Goal: Complete application form

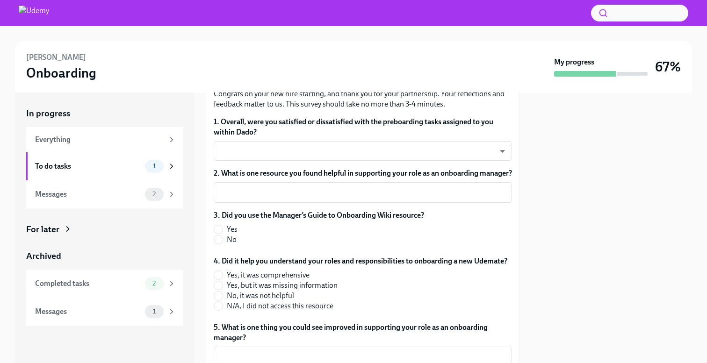
scroll to position [80, 0]
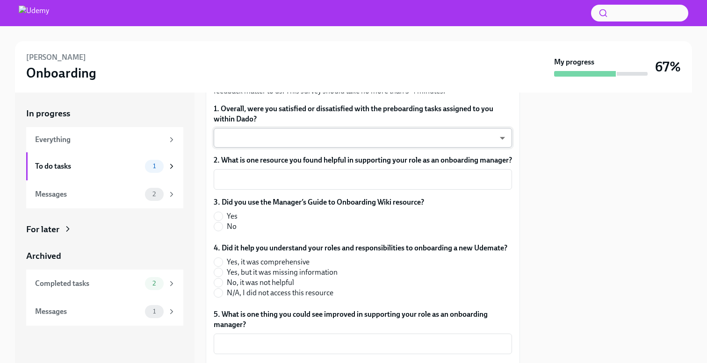
click at [269, 137] on body "[PERSON_NAME] Onboarding My progress 67% In progress Everything To do tasks 1 M…" at bounding box center [353, 181] width 707 height 363
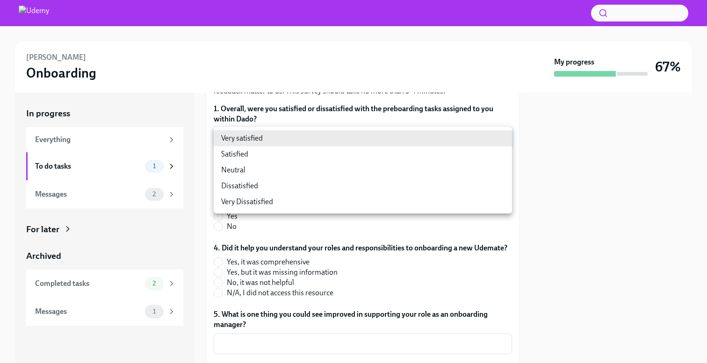
click at [262, 166] on li "Neutral" at bounding box center [363, 170] width 298 height 16
type input "-cZOD1nO9"
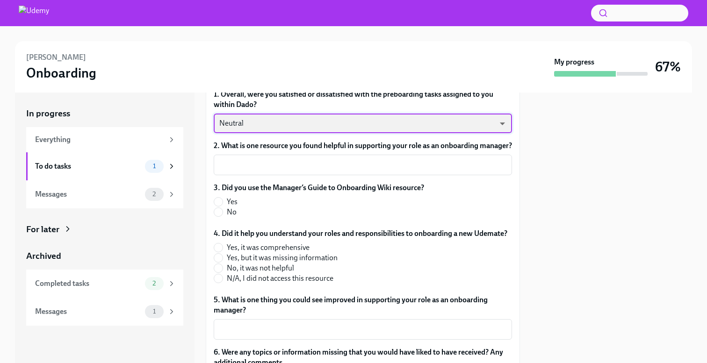
scroll to position [95, 0]
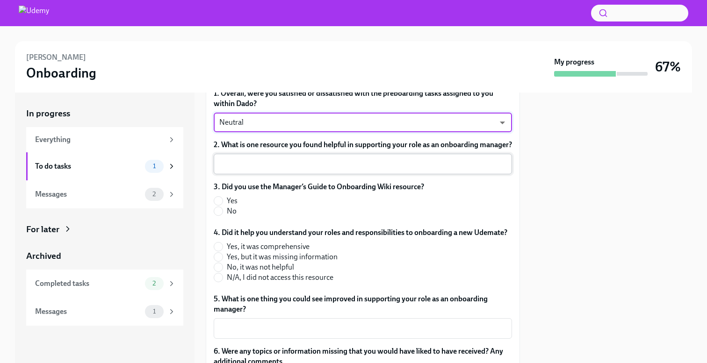
click at [263, 174] on div "x ​" at bounding box center [363, 164] width 298 height 21
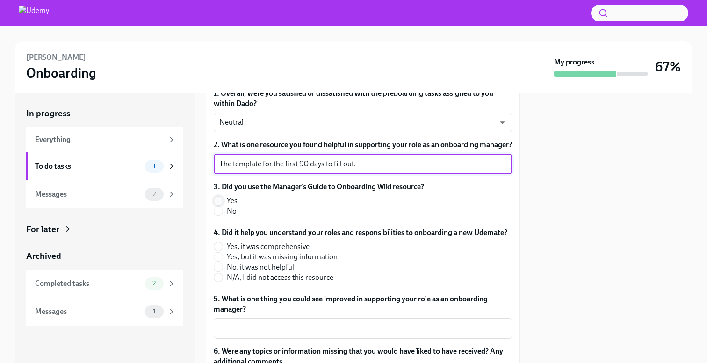
type textarea "The template for the first 90 days to fill out."
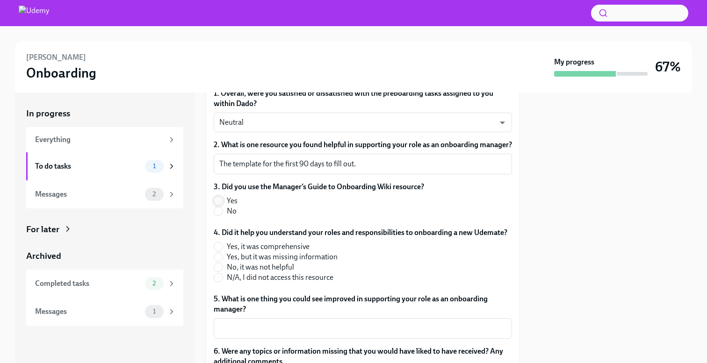
click at [217, 205] on input "Yes" at bounding box center [218, 201] width 8 height 8
radio input "true"
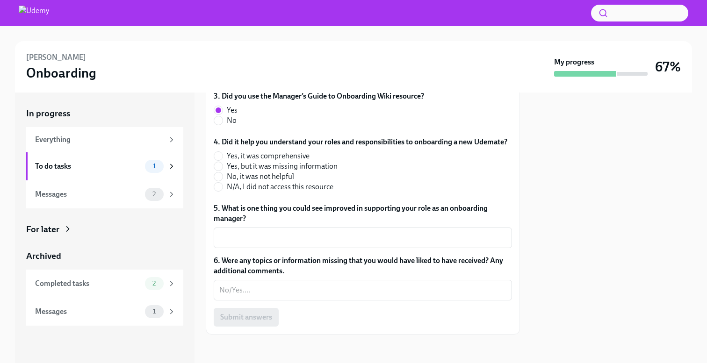
scroll to position [195, 0]
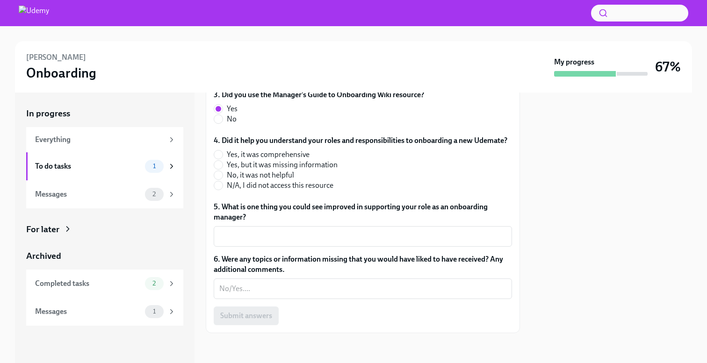
click at [260, 155] on span "Yes, it was comprehensive" at bounding box center [268, 155] width 83 height 10
click at [222, 155] on input "Yes, it was comprehensive" at bounding box center [218, 154] width 8 height 8
radio input "true"
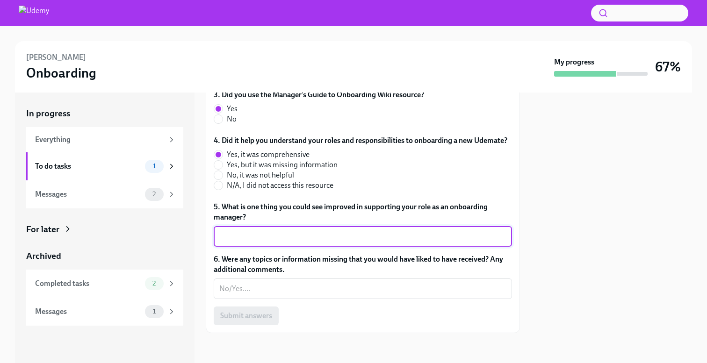
click at [269, 239] on textarea "5. What is one thing you could see improved in supporting your role as an onboa…" at bounding box center [362, 236] width 287 height 11
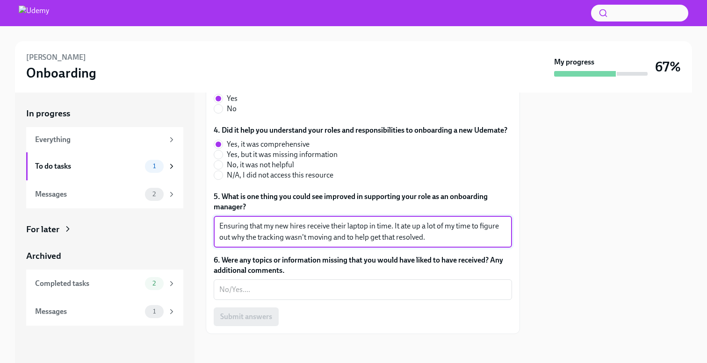
click at [392, 237] on textarea "Ensuring that my new hires receive their laptop in time. It ate up a lot of my …" at bounding box center [362, 232] width 287 height 22
click at [329, 234] on textarea "Ensuring that my new hires receive their laptop in time for their start date. I…" at bounding box center [362, 232] width 287 height 22
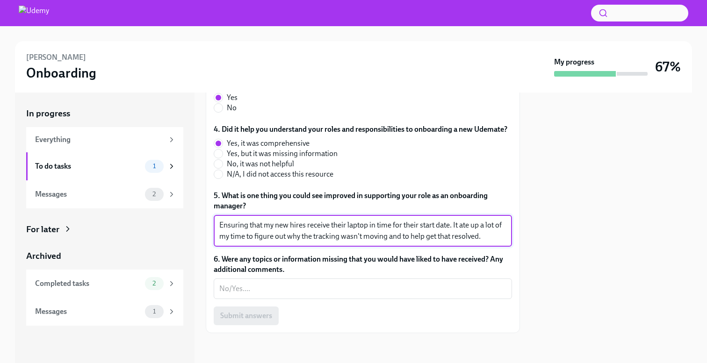
click at [490, 240] on textarea "Ensuring that my new hires receive their laptop in time for their start date. I…" at bounding box center [362, 231] width 287 height 22
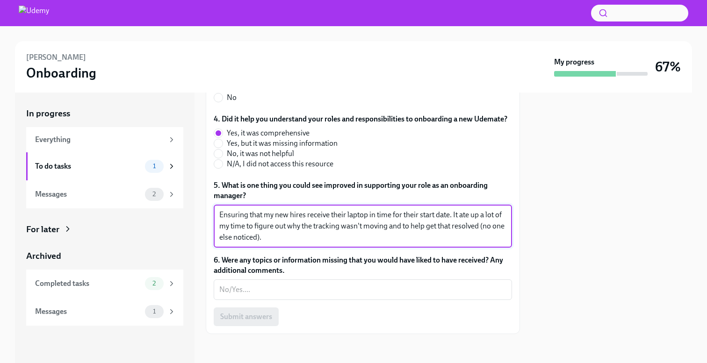
scroll to position [220, 0]
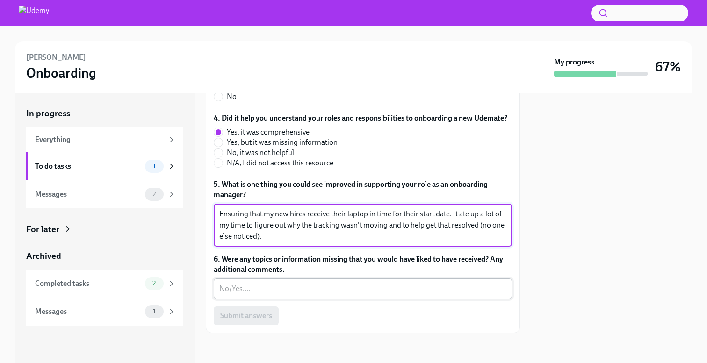
type textarea "Ensuring that my new hires receive their laptop in time for their start date. I…"
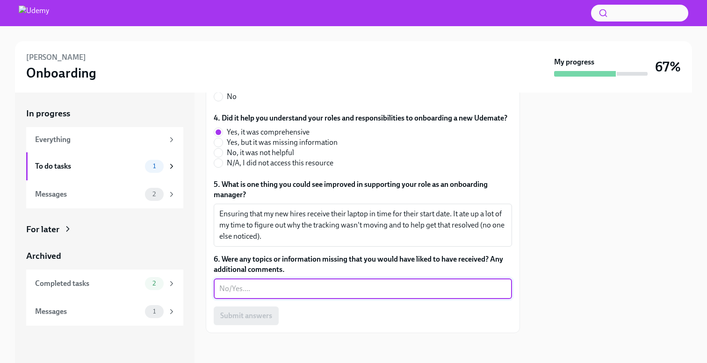
click at [440, 292] on textarea "6. Were any topics or information missing that you would have liked to have rec…" at bounding box center [362, 288] width 287 height 11
type textarea "No."
click at [266, 314] on span "Submit answers" at bounding box center [246, 315] width 52 height 9
